Goal: Task Accomplishment & Management: Use online tool/utility

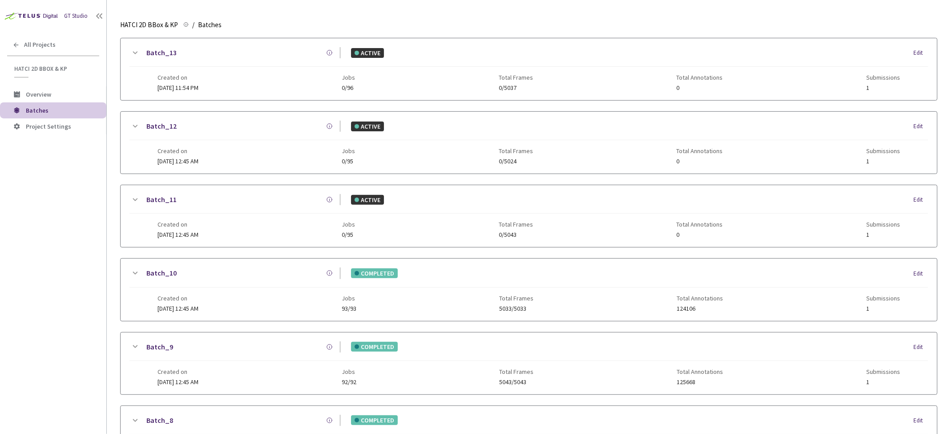
scroll to position [482, 0]
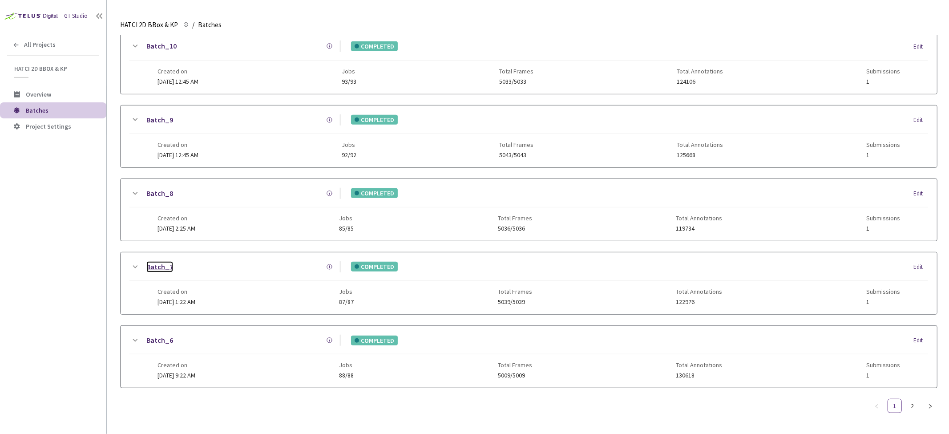
click at [149, 261] on link "Batch_7" at bounding box center [159, 266] width 27 height 11
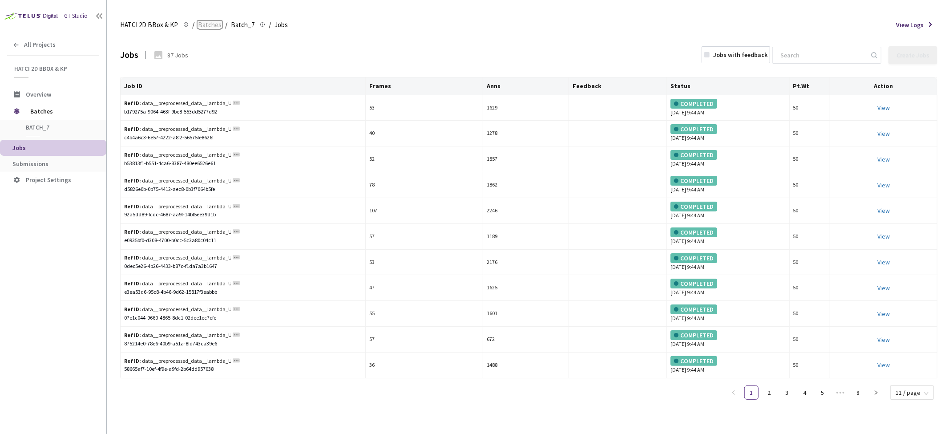
click at [211, 25] on span "Batches" at bounding box center [210, 25] width 24 height 11
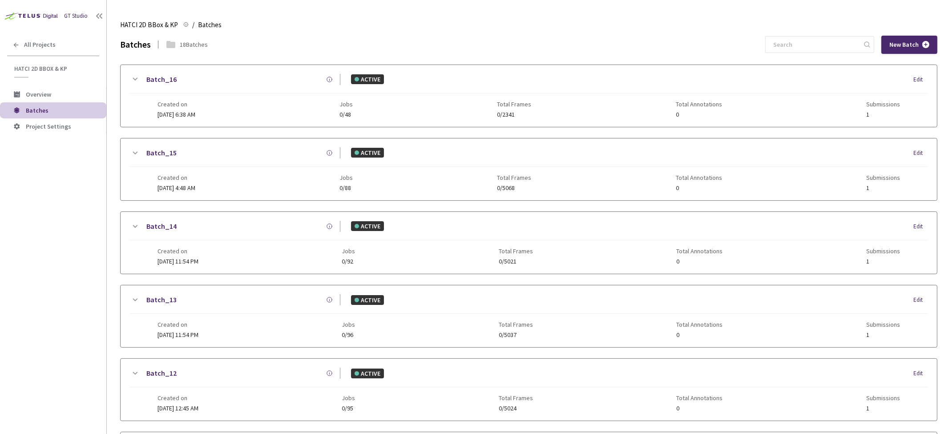
scroll to position [482, 0]
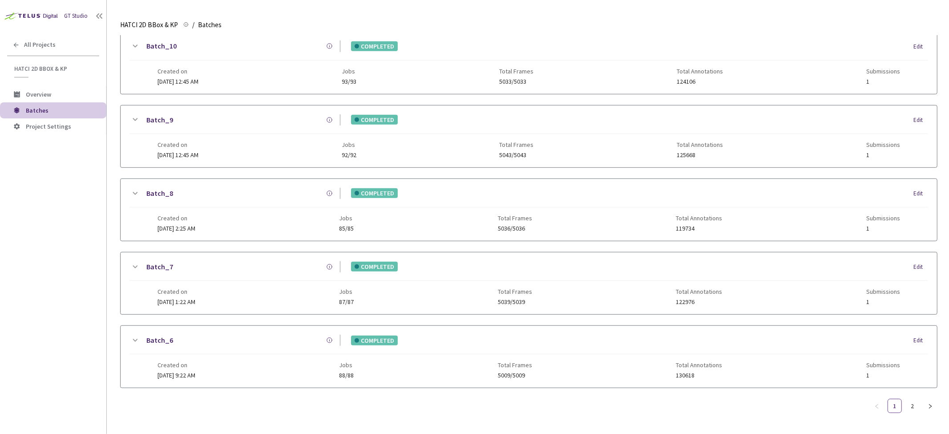
click at [135, 262] on icon at bounding box center [134, 267] width 11 height 11
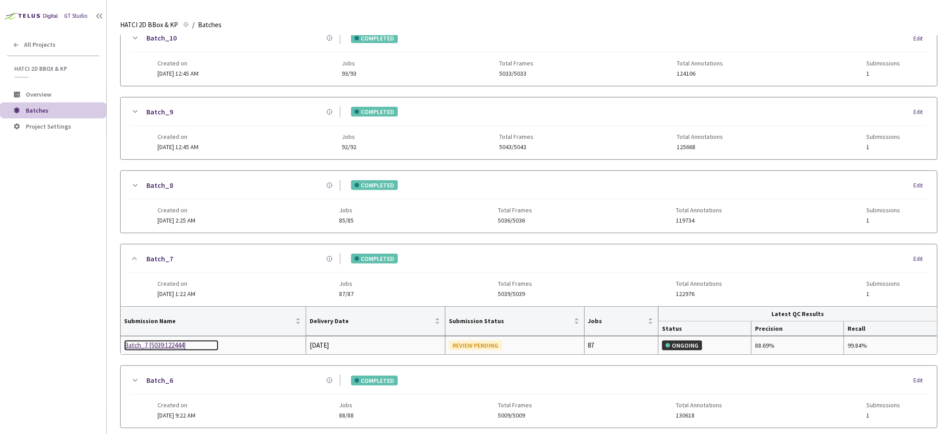
click at [165, 347] on div "Batch_7 [5039:122444]" at bounding box center [171, 345] width 94 height 11
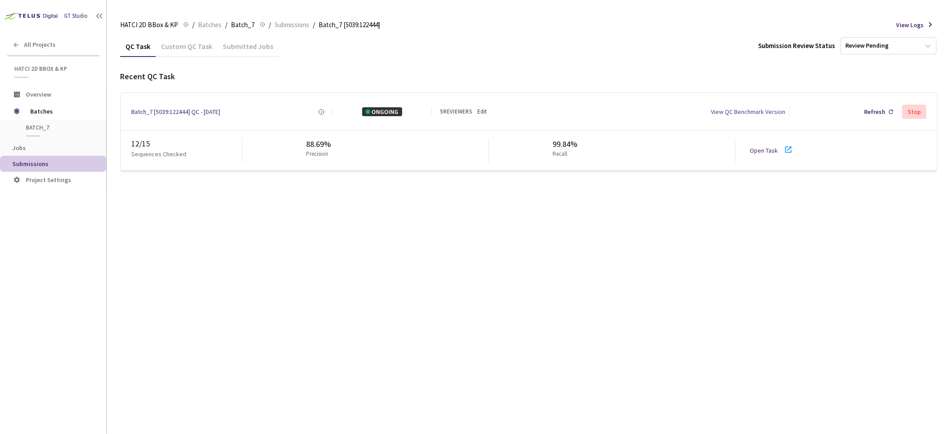
click at [190, 47] on div "Custom QC Task" at bounding box center [187, 49] width 62 height 15
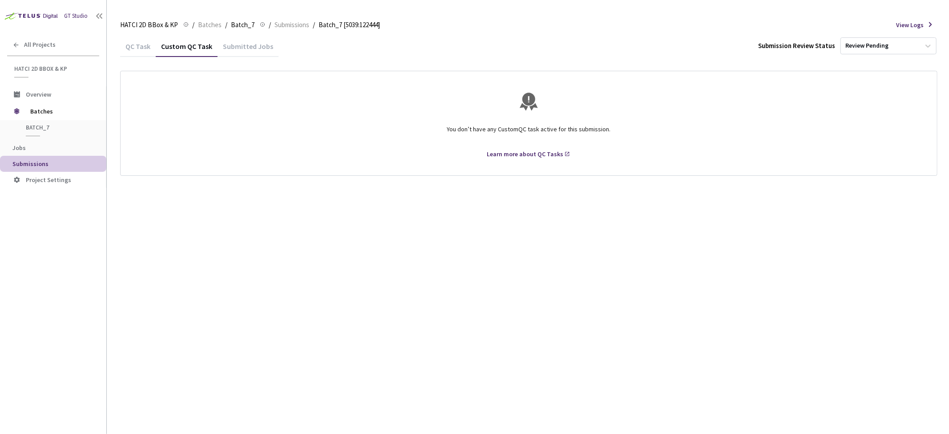
click at [139, 41] on div "QC Task" at bounding box center [138, 45] width 36 height 19
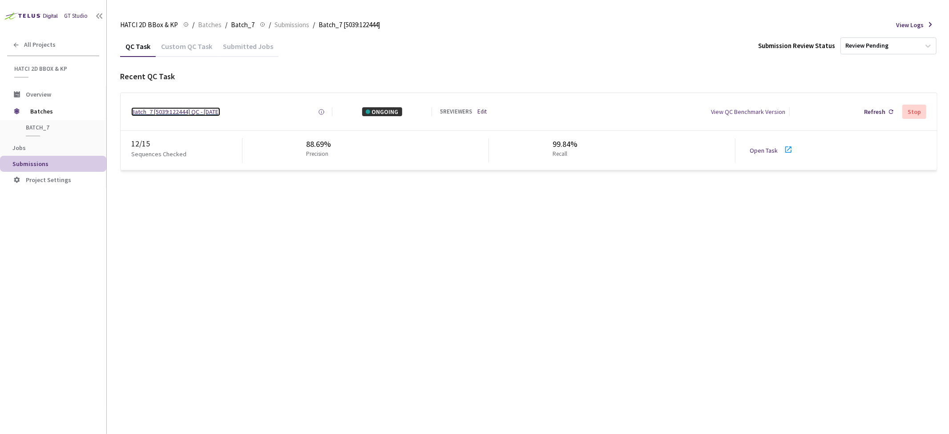
click at [173, 110] on div "Batch_7 [5039:122444] QC - [DATE]" at bounding box center [175, 111] width 89 height 9
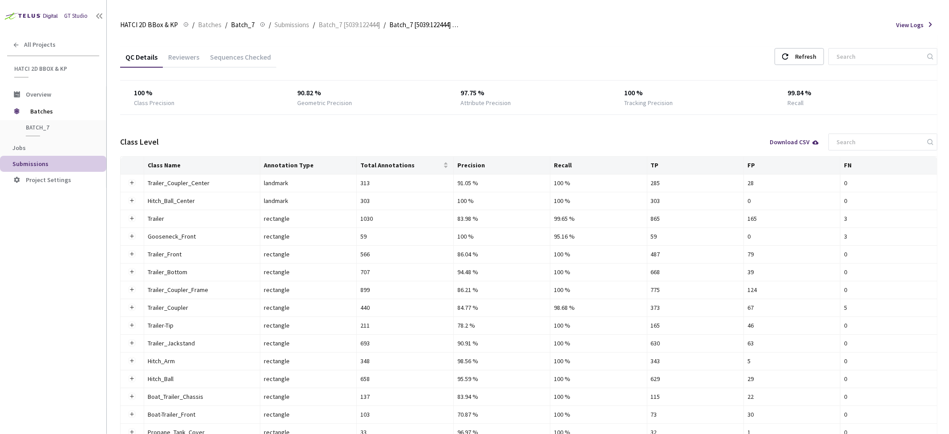
click at [167, 56] on div "Reviewers" at bounding box center [184, 59] width 42 height 15
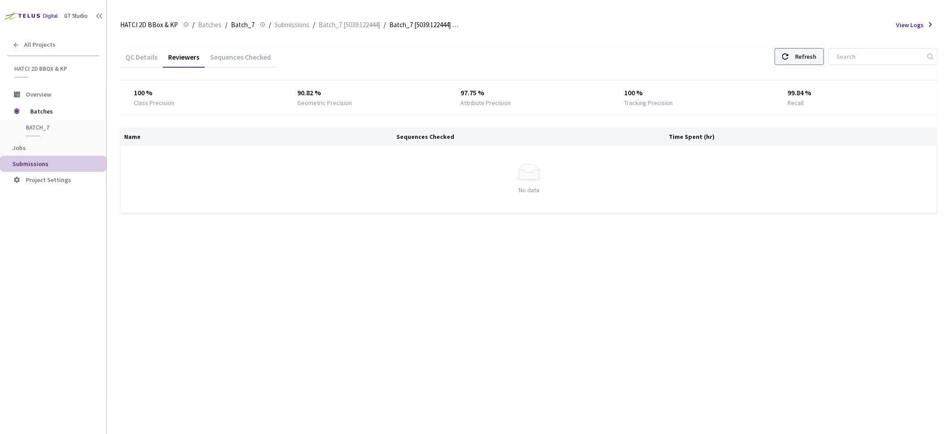
click at [816, 52] on div "Refresh" at bounding box center [805, 56] width 21 height 16
drag, startPoint x: 400, startPoint y: 208, endPoint x: 389, endPoint y: 208, distance: 11.1
click at [389, 208] on tr "Michael Tanner 2 1.42" at bounding box center [529, 208] width 817 height 18
drag, startPoint x: 400, startPoint y: 174, endPoint x: 394, endPoint y: 174, distance: 6.2
click at [394, 174] on td "1" at bounding box center [529, 173] width 272 height 18
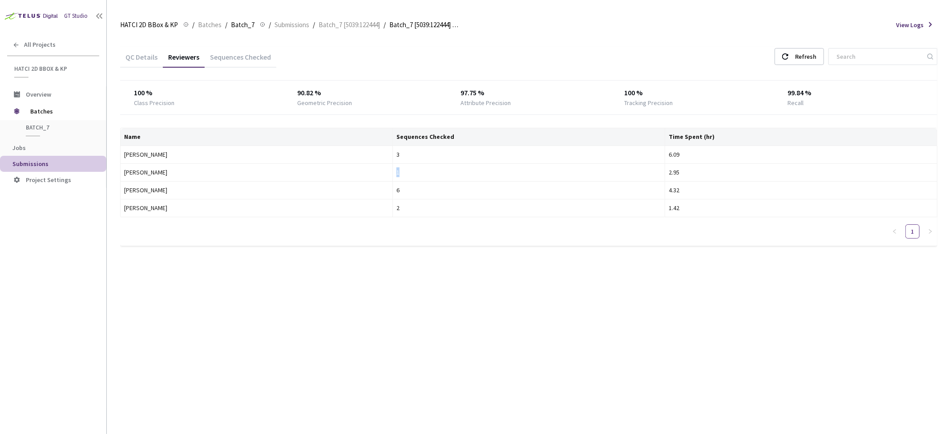
click at [220, 278] on div "QC Details Reviewers Sequences Checked Refresh 100 % Class Precision 90.82 % Ge…" at bounding box center [528, 235] width 817 height 398
click at [322, 23] on span "Batch_7 [5039:122444]" at bounding box center [348, 25] width 61 height 11
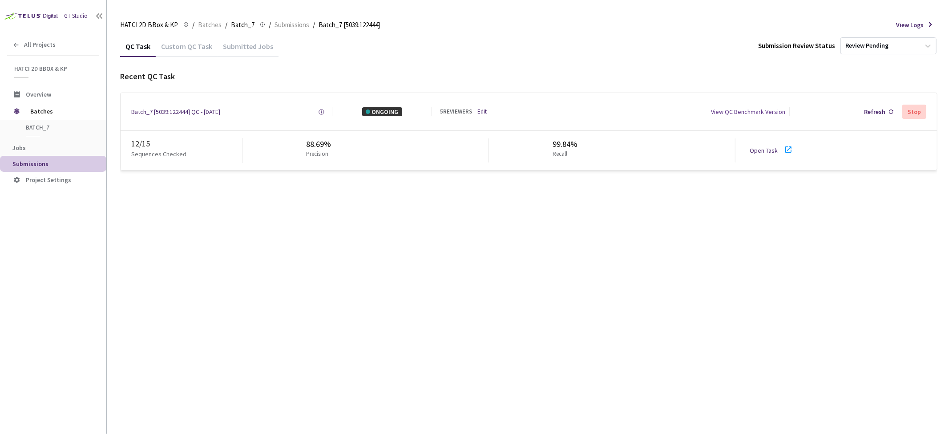
click at [785, 148] on icon at bounding box center [788, 149] width 6 height 6
click at [886, 110] on div "Refresh" at bounding box center [878, 112] width 36 height 16
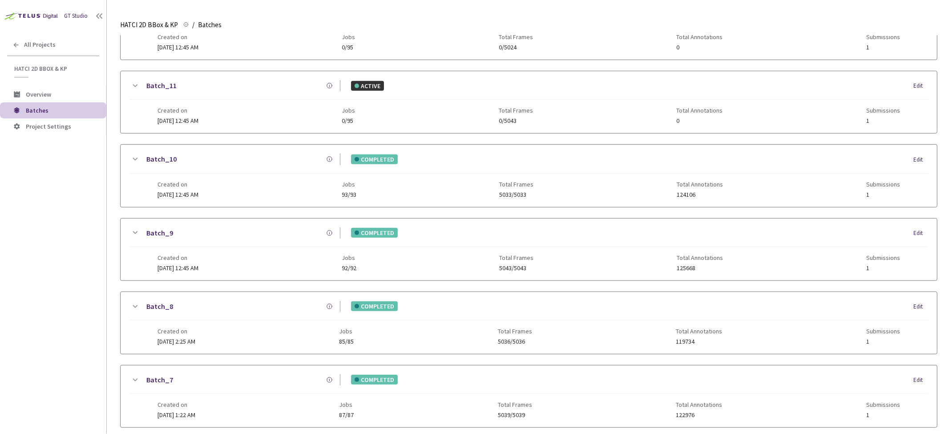
scroll to position [445, 0]
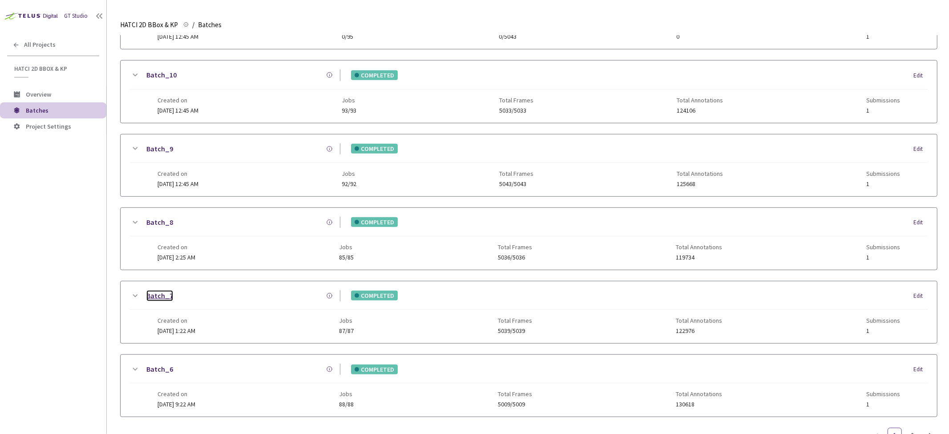
click at [162, 294] on link "Batch_7" at bounding box center [159, 295] width 27 height 11
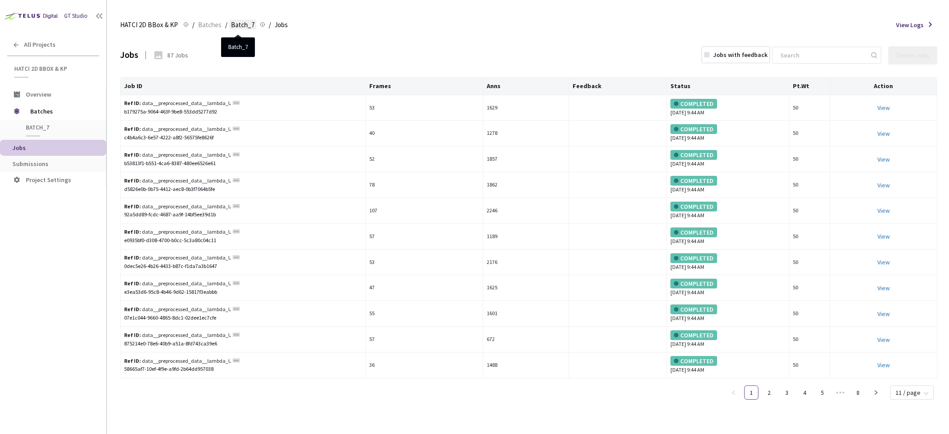
click at [241, 24] on span "Batch_7" at bounding box center [243, 25] width 24 height 11
click at [208, 21] on span "Batches" at bounding box center [210, 25] width 24 height 11
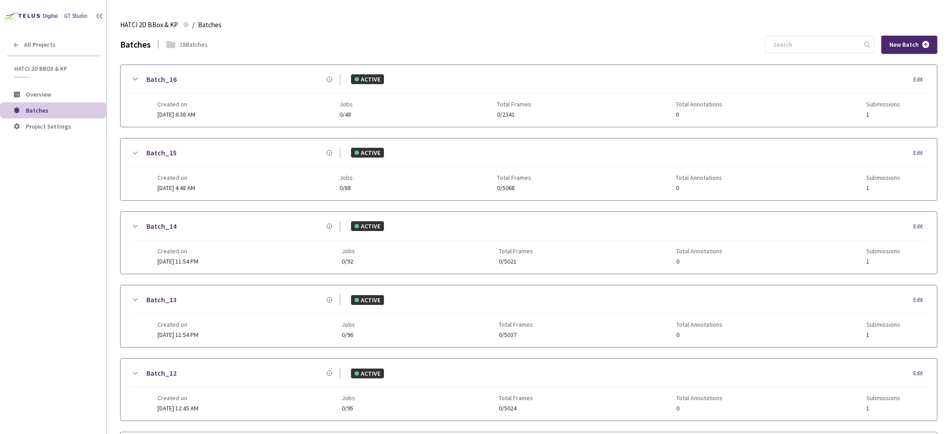
scroll to position [482, 0]
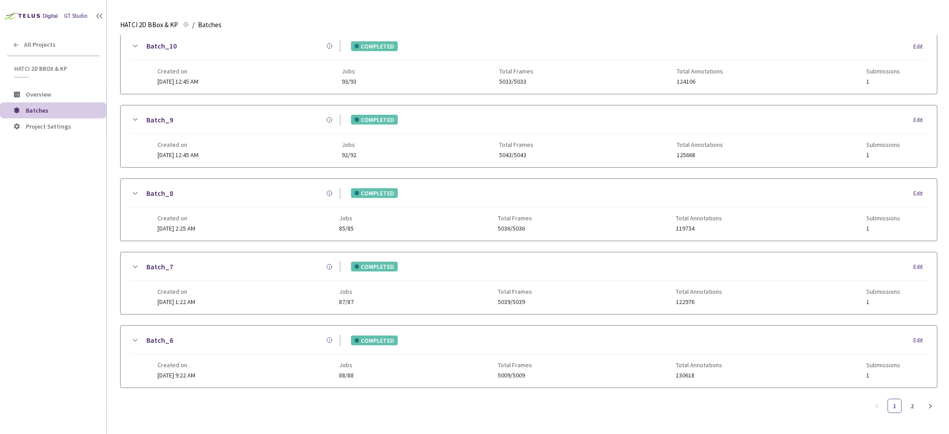
click at [139, 262] on icon at bounding box center [134, 267] width 11 height 11
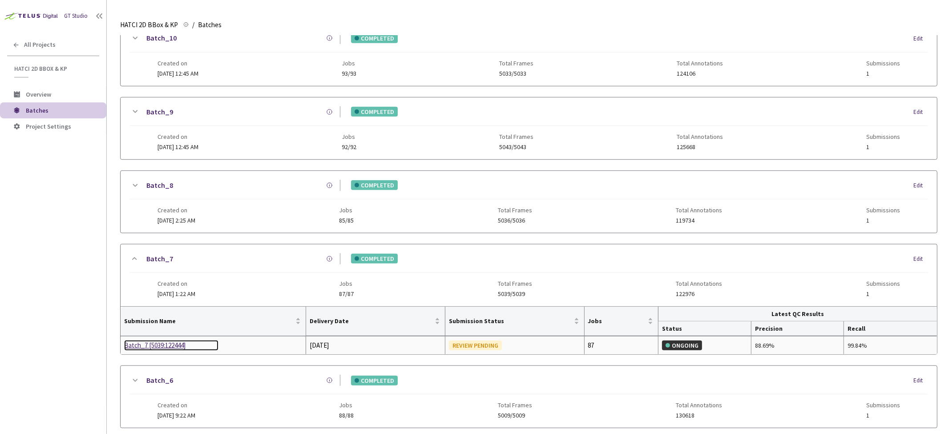
click at [166, 348] on div "Batch_7 [5039:122444]" at bounding box center [171, 345] width 94 height 11
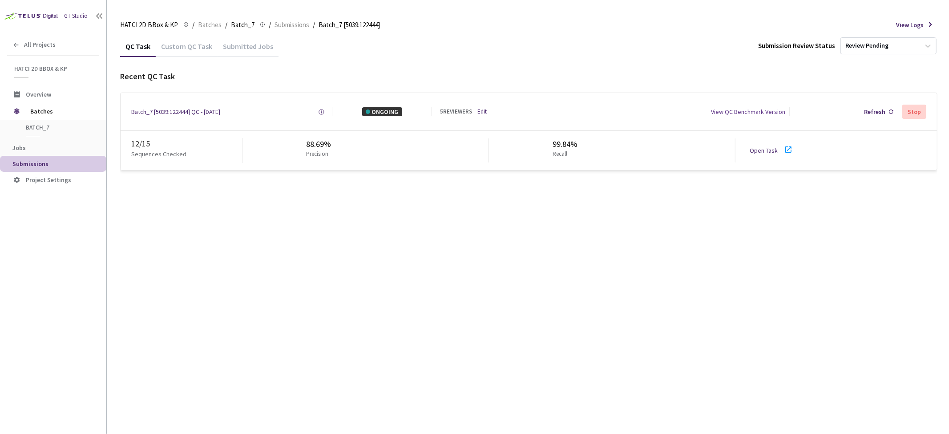
click at [284, 250] on div "QC Task Custom QC Task Submitted Jobs Submission Review Status Review Pending R…" at bounding box center [528, 235] width 817 height 398
click at [297, 350] on div "QC Task Custom QC Task Submitted Jobs Submission Review Status Review Pending R…" at bounding box center [528, 235] width 817 height 398
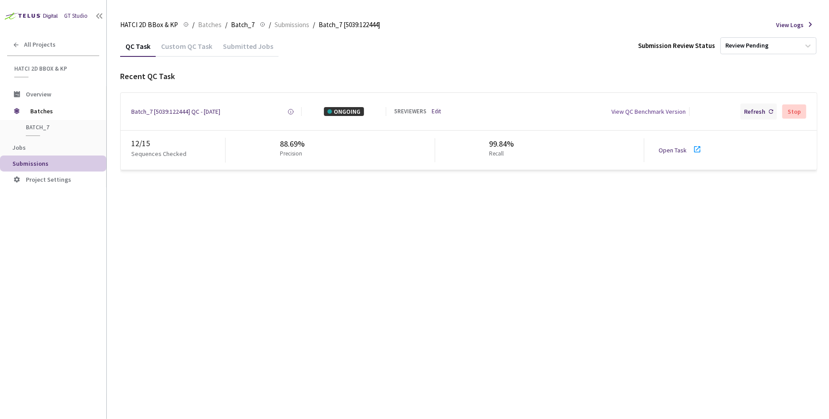
click at [760, 113] on div "Refresh" at bounding box center [754, 111] width 21 height 9
click at [181, 46] on div "Custom QC Task" at bounding box center [187, 49] width 62 height 15
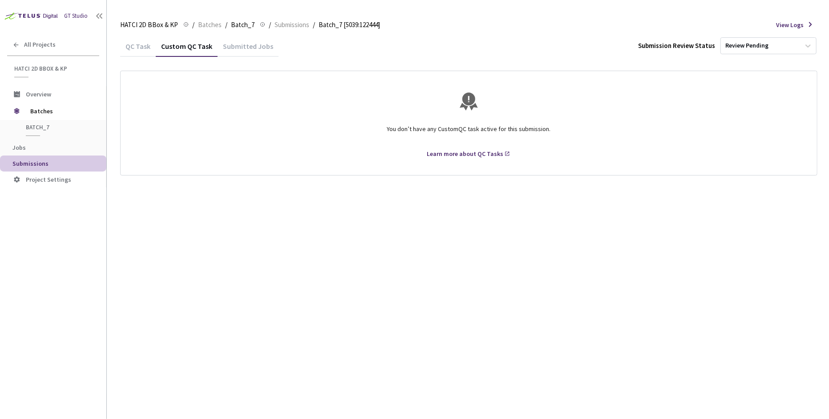
click at [245, 47] on div "Submitted Jobs" at bounding box center [247, 49] width 61 height 15
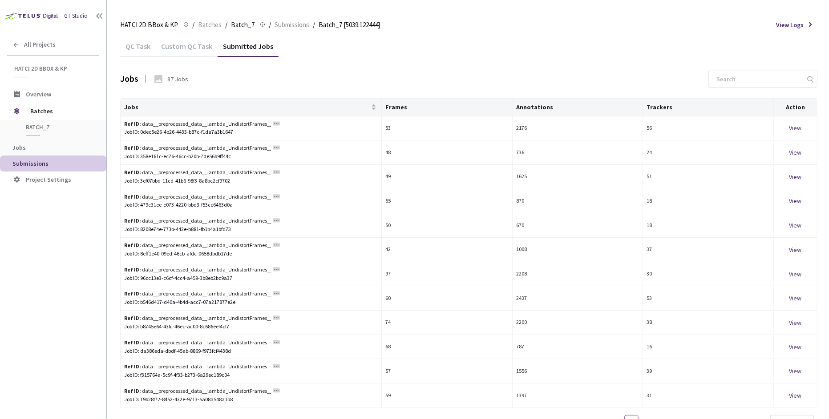
click at [138, 43] on div "QC Task" at bounding box center [138, 49] width 36 height 15
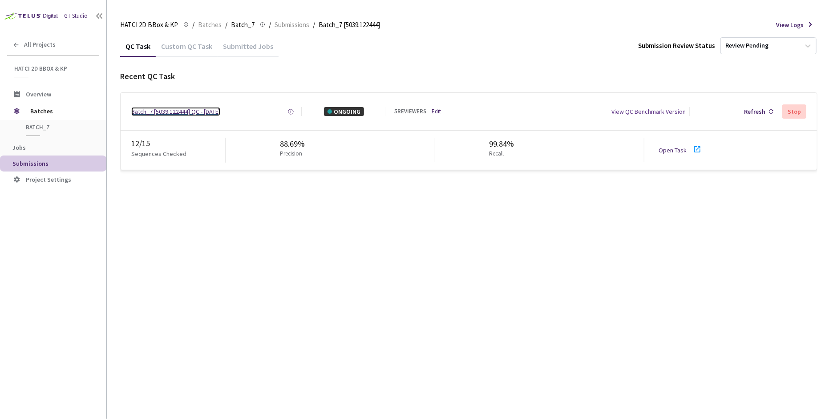
click at [178, 113] on div "Batch_7 [5039:122444] QC - [DATE]" at bounding box center [175, 111] width 89 height 9
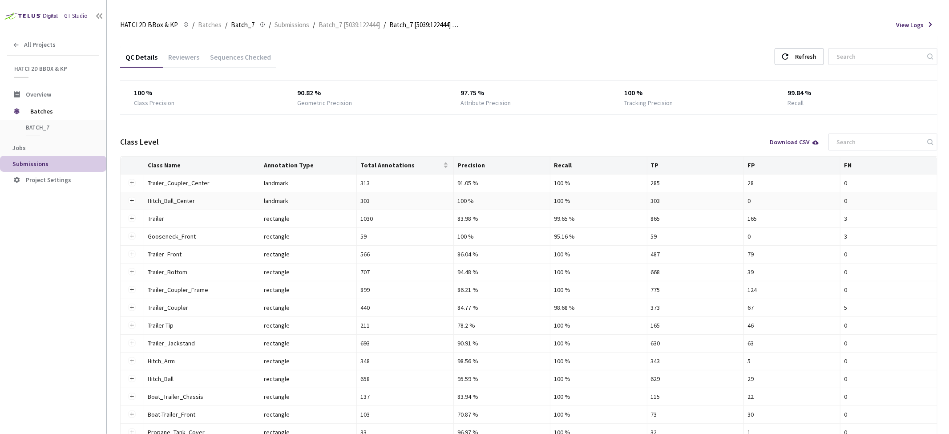
click at [289, 208] on td "landmark" at bounding box center [308, 201] width 97 height 18
click at [278, 199] on div "landmark" at bounding box center [308, 201] width 89 height 10
click at [35, 105] on span "Batches" at bounding box center [60, 111] width 61 height 18
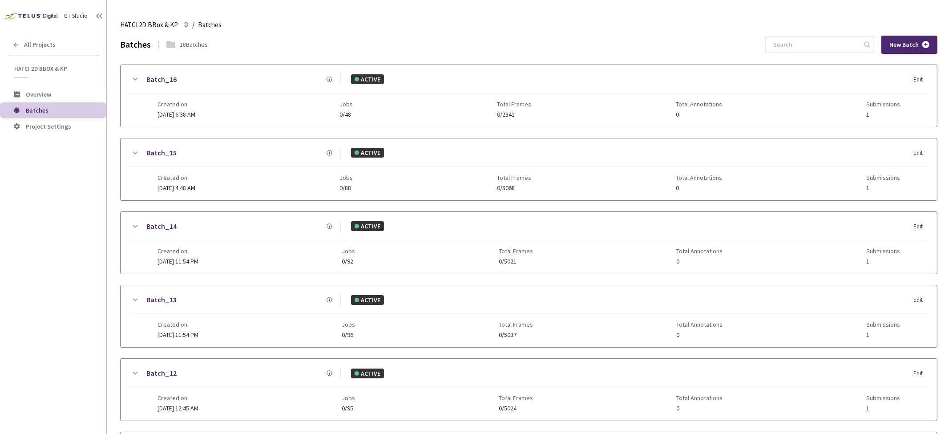
scroll to position [482, 0]
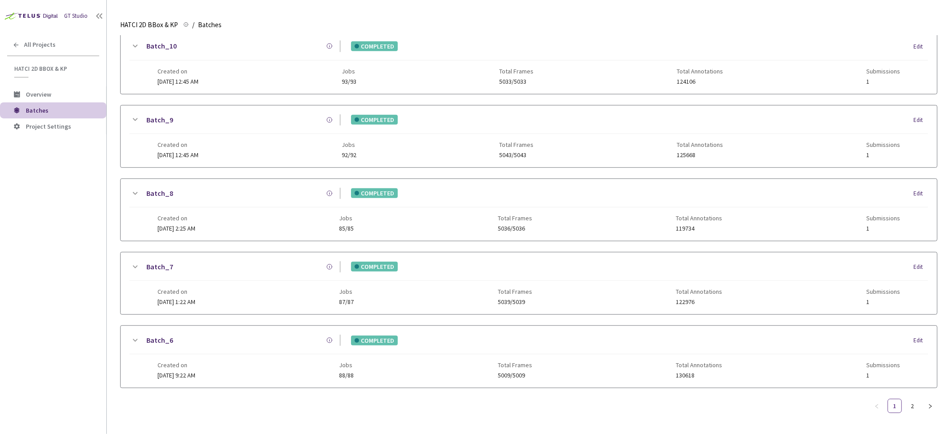
click at [136, 338] on icon at bounding box center [135, 339] width 5 height 3
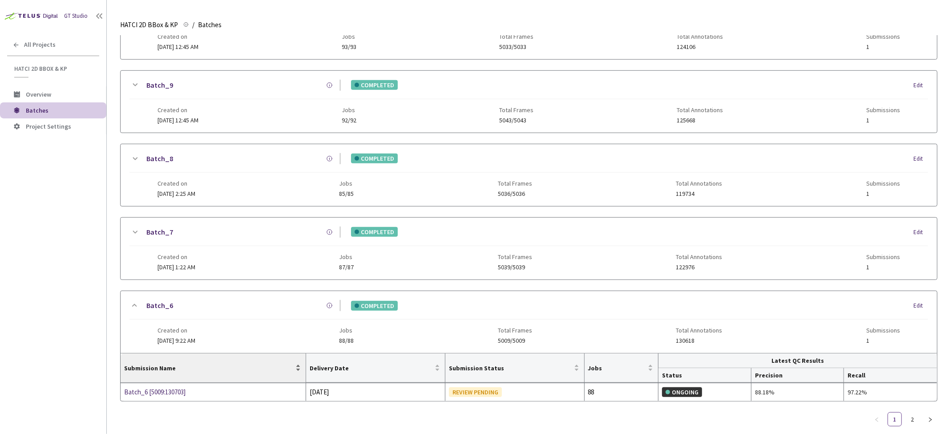
scroll to position [523, 0]
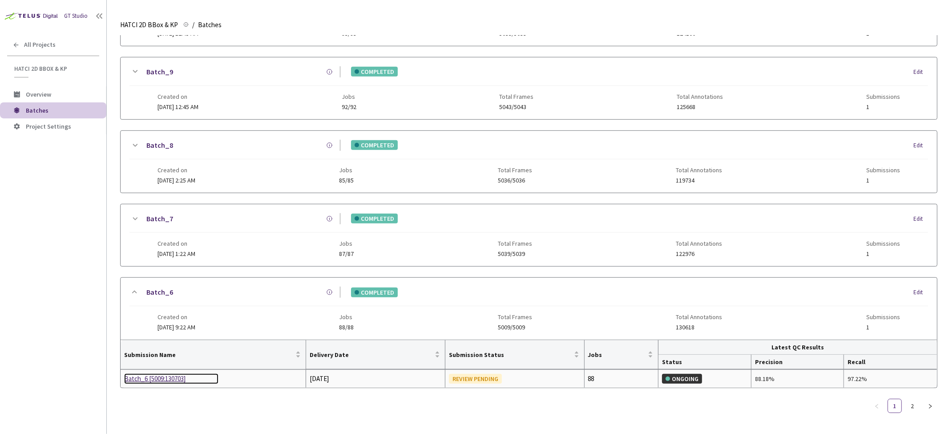
click at [171, 379] on div "Batch_6 [5009:130703]" at bounding box center [171, 378] width 94 height 11
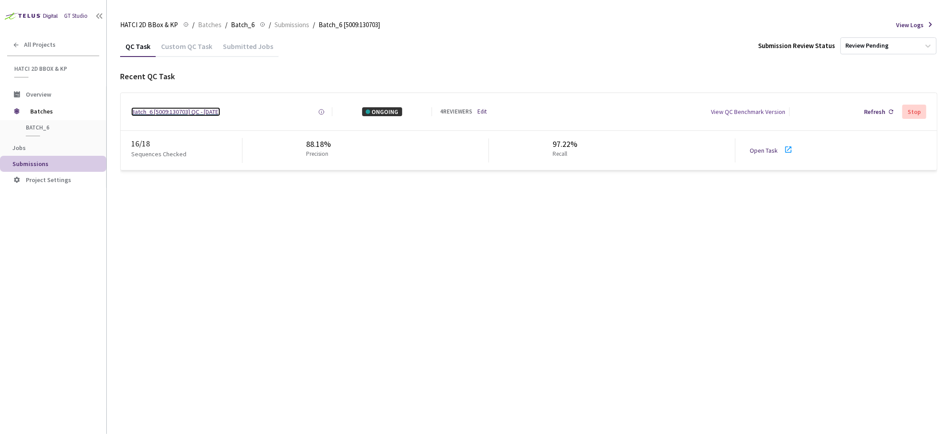
click at [174, 109] on div "Batch_6 [5009:130703] QC - [DATE]" at bounding box center [175, 111] width 89 height 9
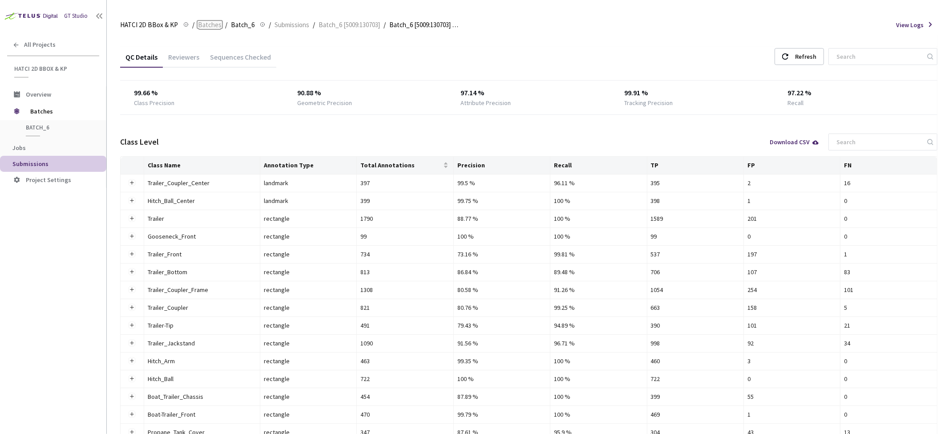
click at [199, 20] on span "Batches" at bounding box center [210, 25] width 24 height 11
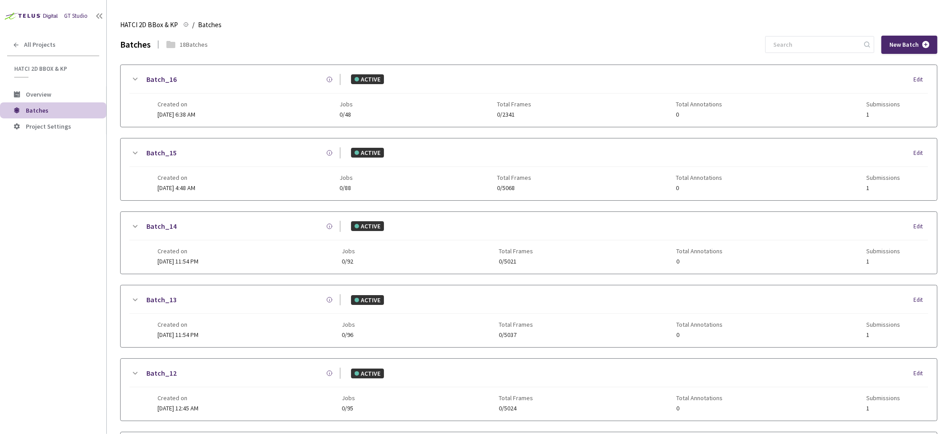
scroll to position [482, 0]
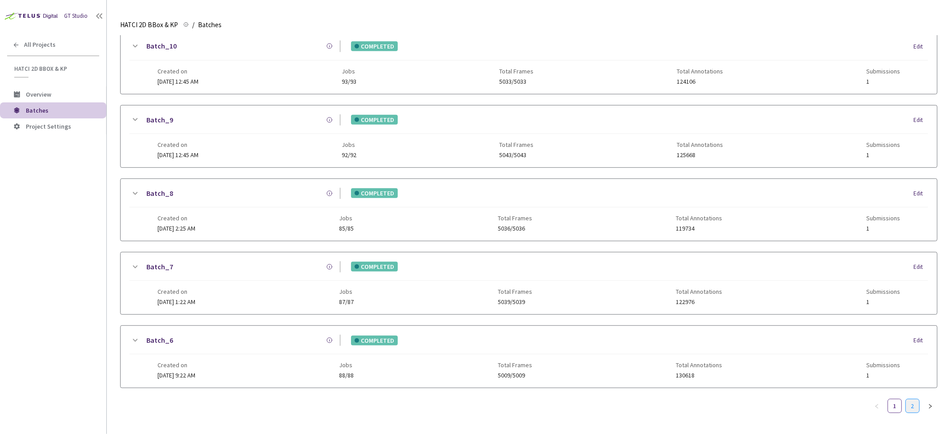
click at [913, 399] on link "2" at bounding box center [911, 405] width 13 height 13
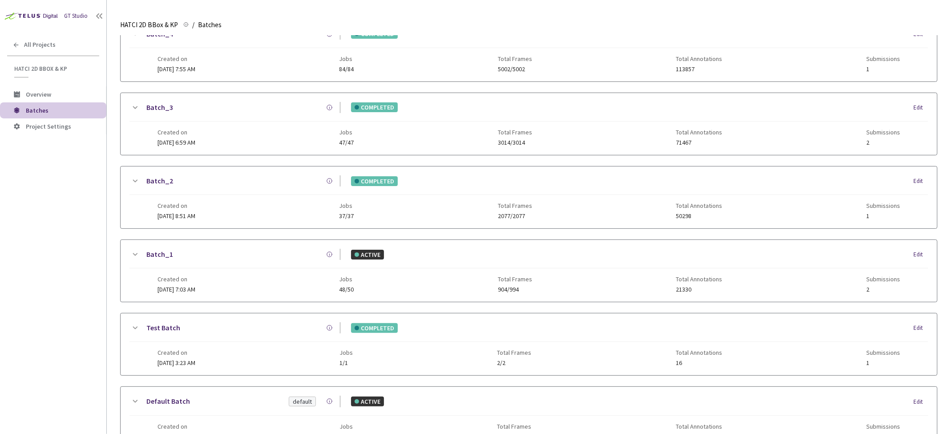
scroll to position [0, 0]
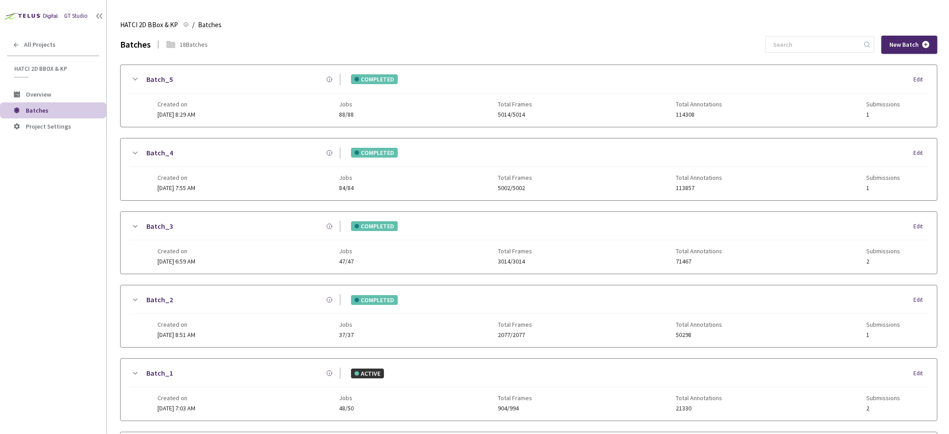
click at [133, 226] on icon at bounding box center [134, 226] width 11 height 11
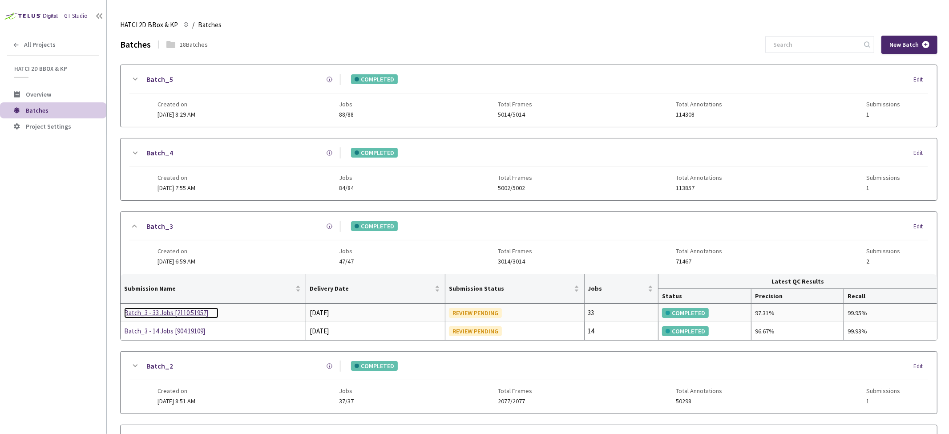
click at [166, 313] on div "Batch_3 - 33 Jobs [2110:51957]" at bounding box center [171, 312] width 94 height 11
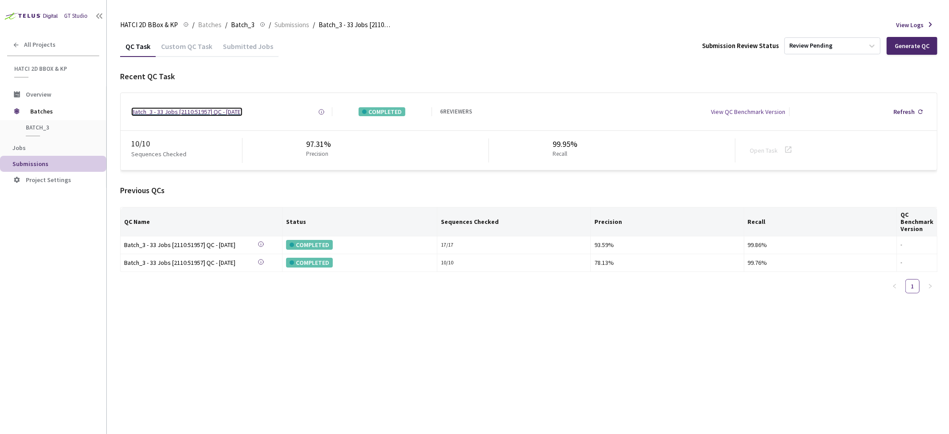
click at [196, 109] on div "Batch_3 - 33 Jobs [2110:51957] QC - [DATE]" at bounding box center [186, 111] width 111 height 9
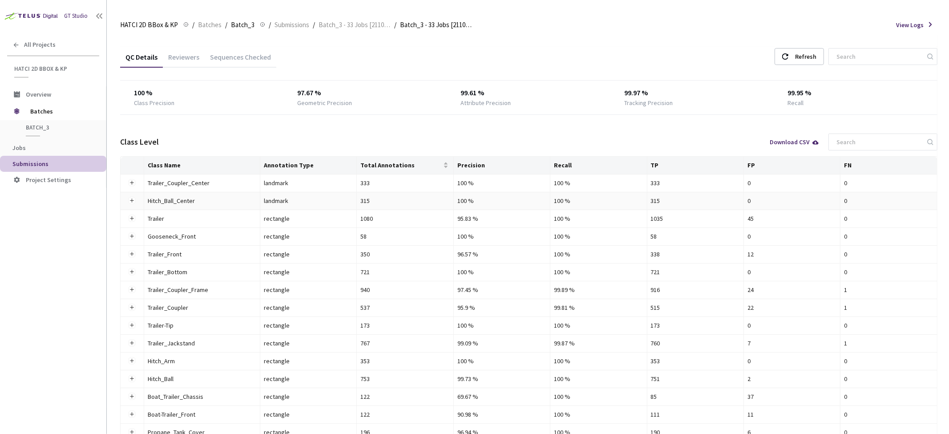
click at [274, 203] on div "landmark" at bounding box center [308, 201] width 89 height 10
click at [165, 199] on div "Hitch_Ball_Center" at bounding box center [197, 201] width 98 height 10
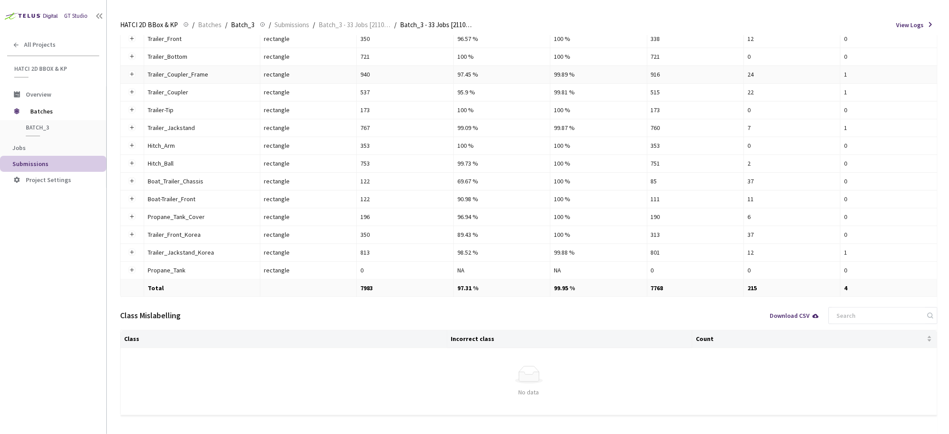
scroll to position [217, 0]
